Goal: Find specific page/section: Find specific page/section

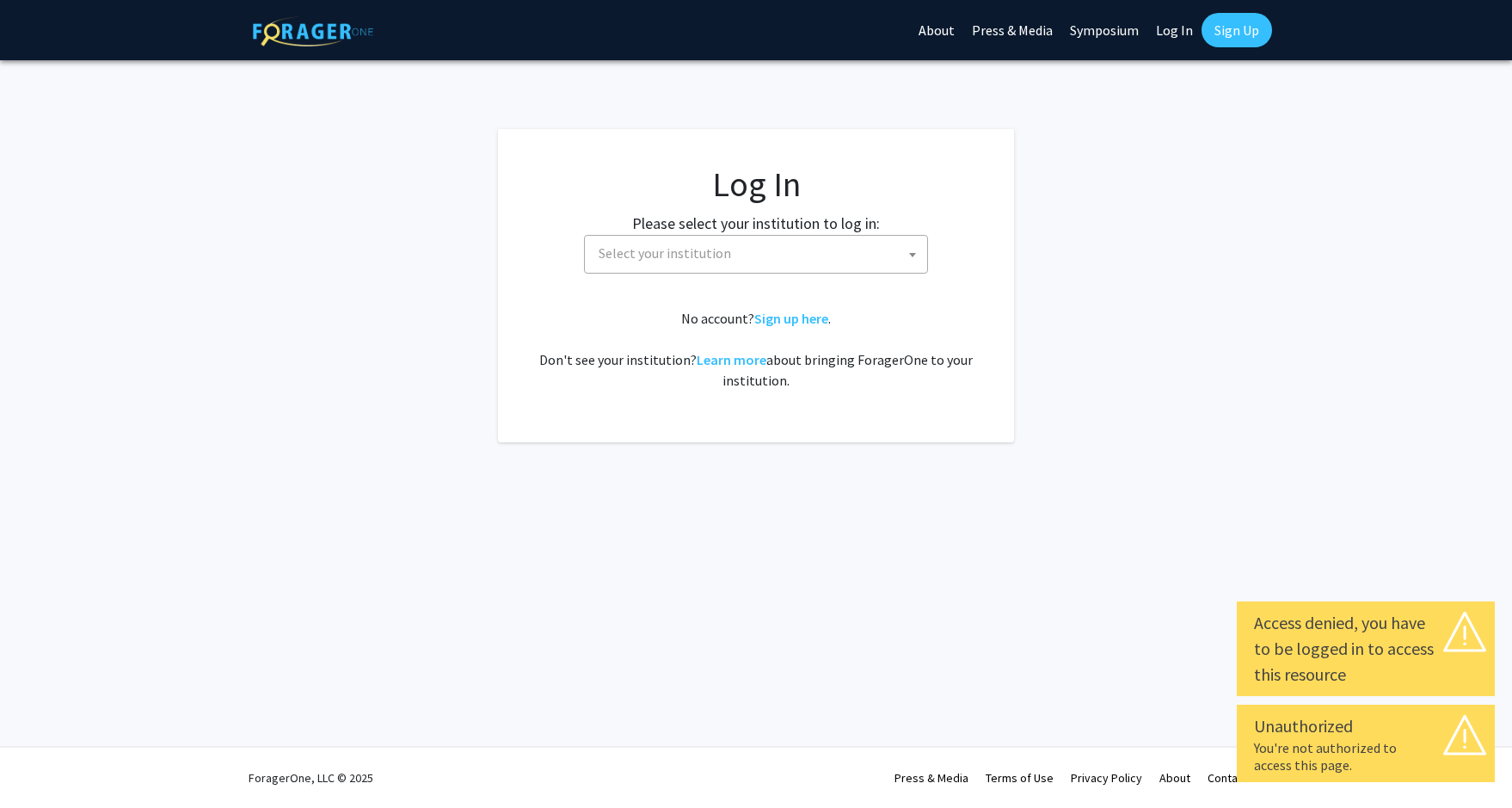
click at [793, 261] on span "Select your institution" at bounding box center [759, 254] width 335 height 36
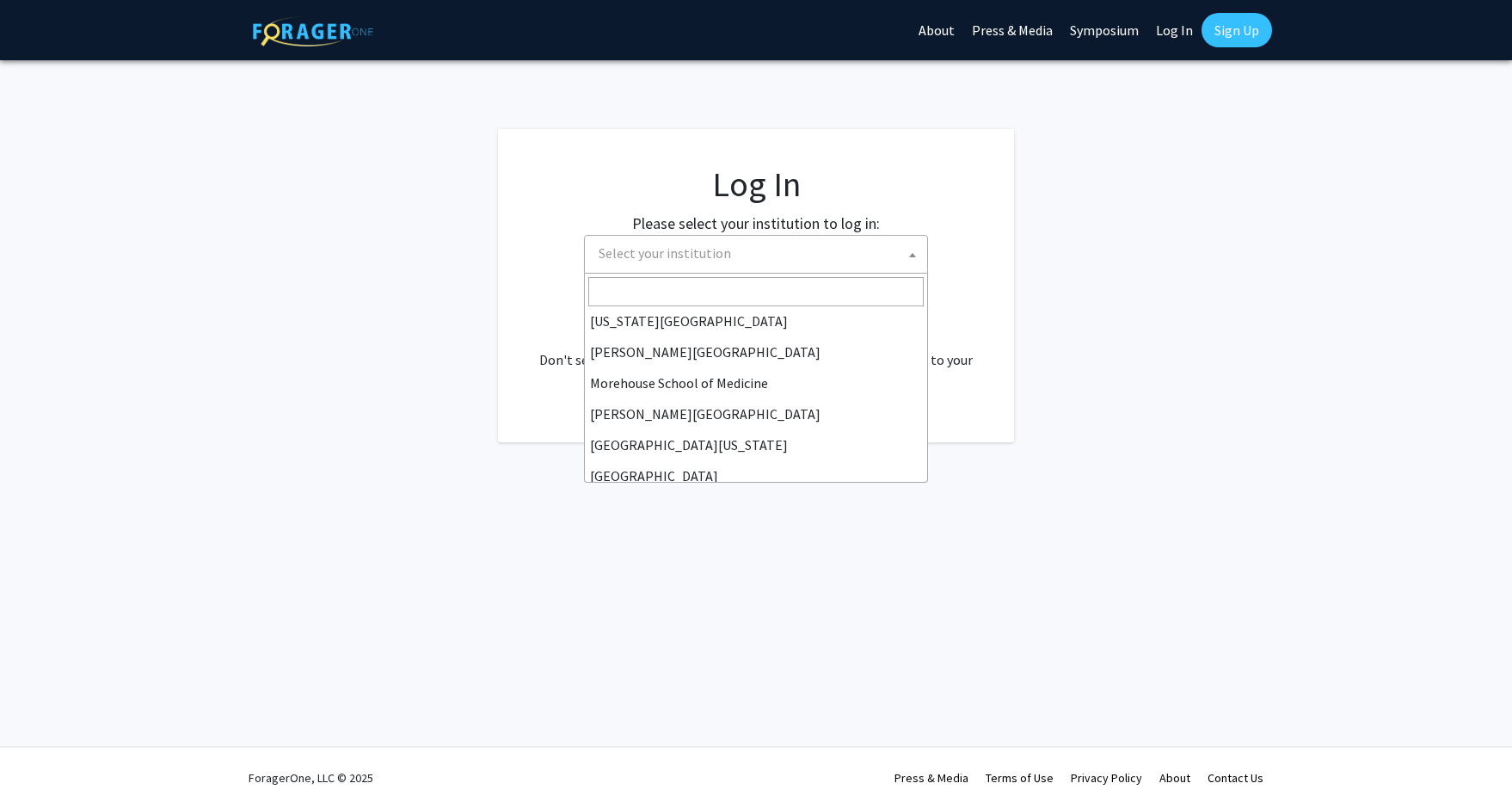
scroll to position [522, 0]
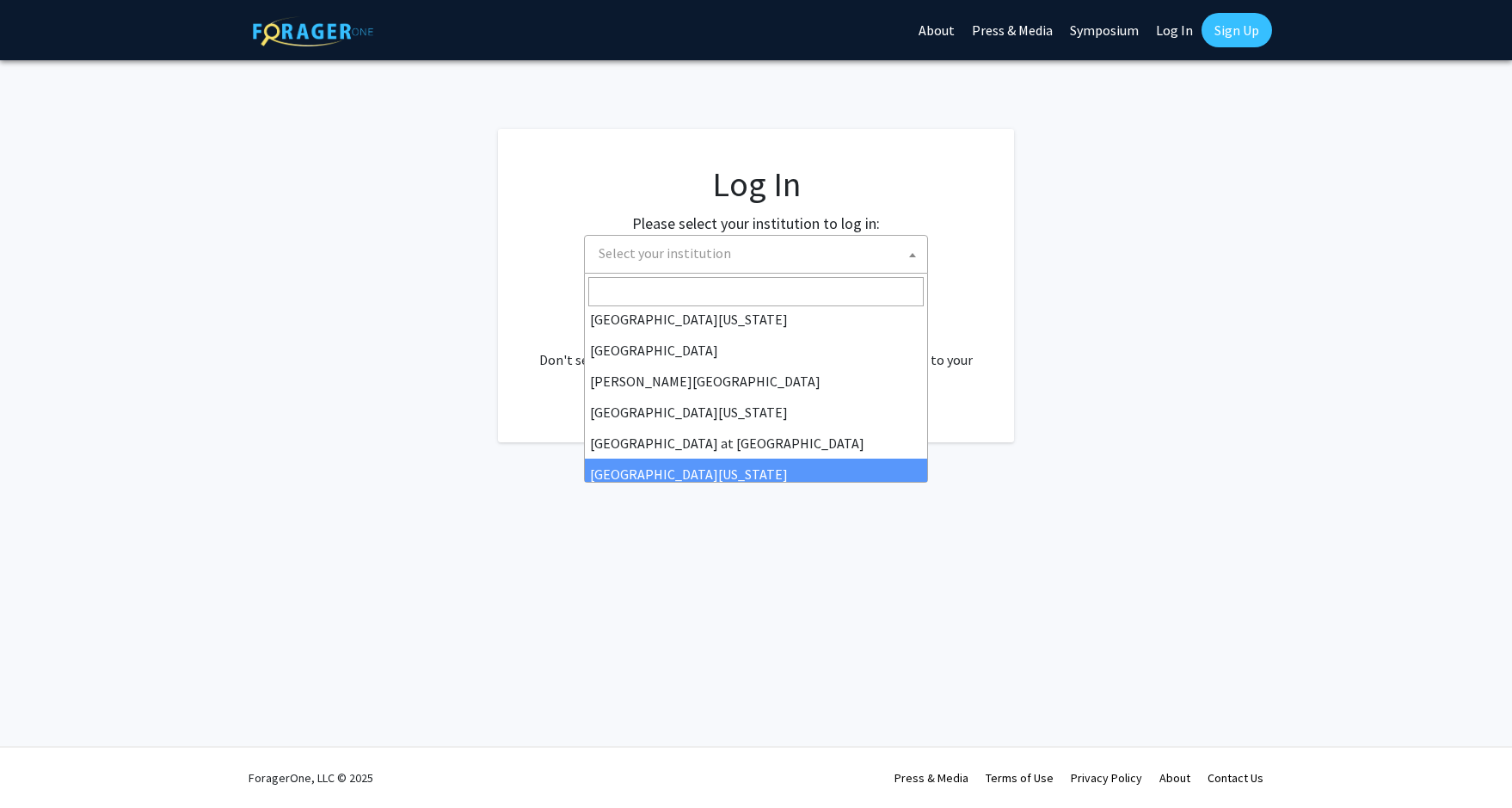
select select "13"
